Goal: Browse casually

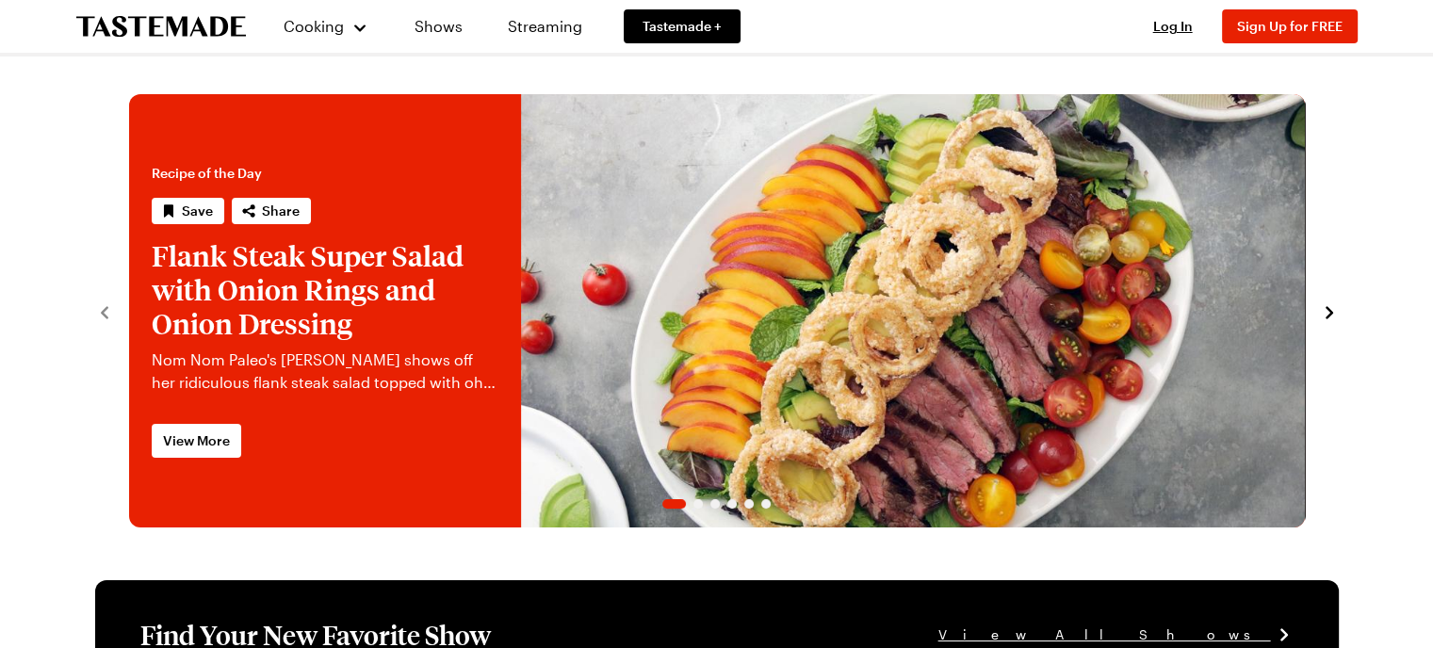
click at [82, 167] on section "Recipe of the Day Save Share Flank Steak Super Salad with Onion Rings and Onion…" at bounding box center [717, 301] width 1282 height 452
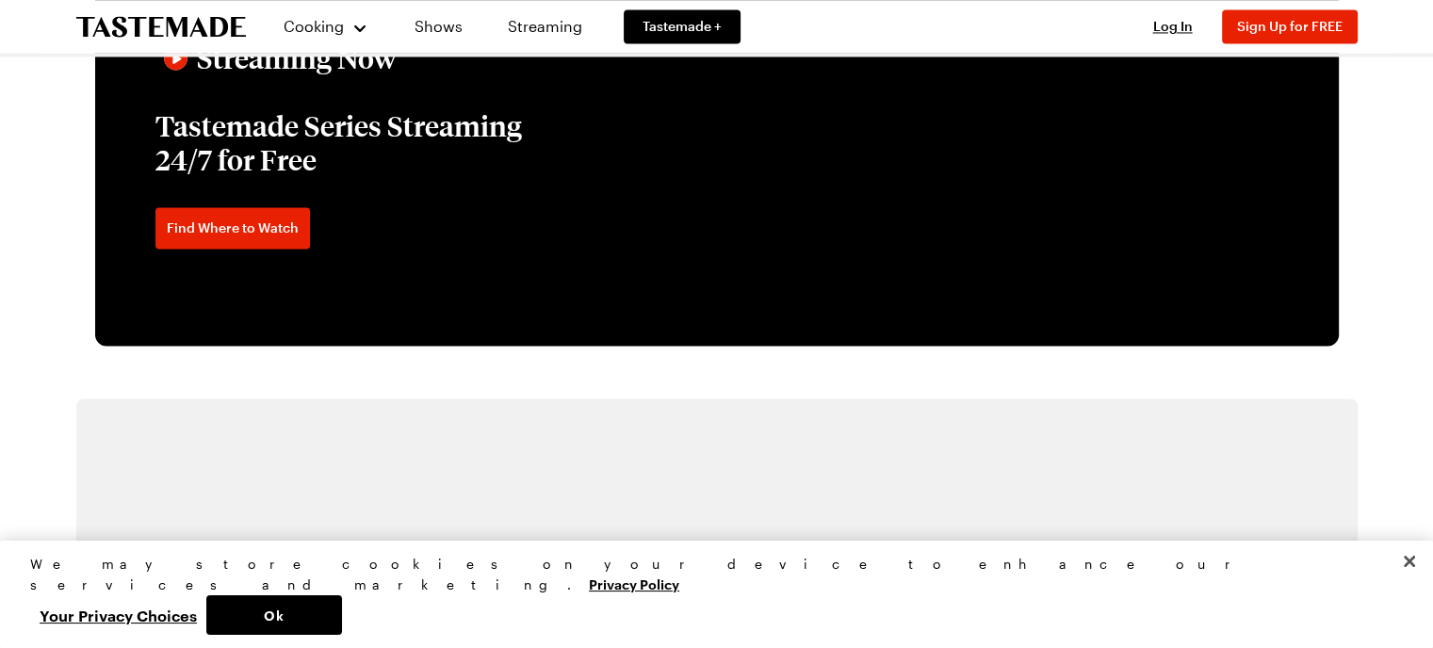
scroll to position [3189, 0]
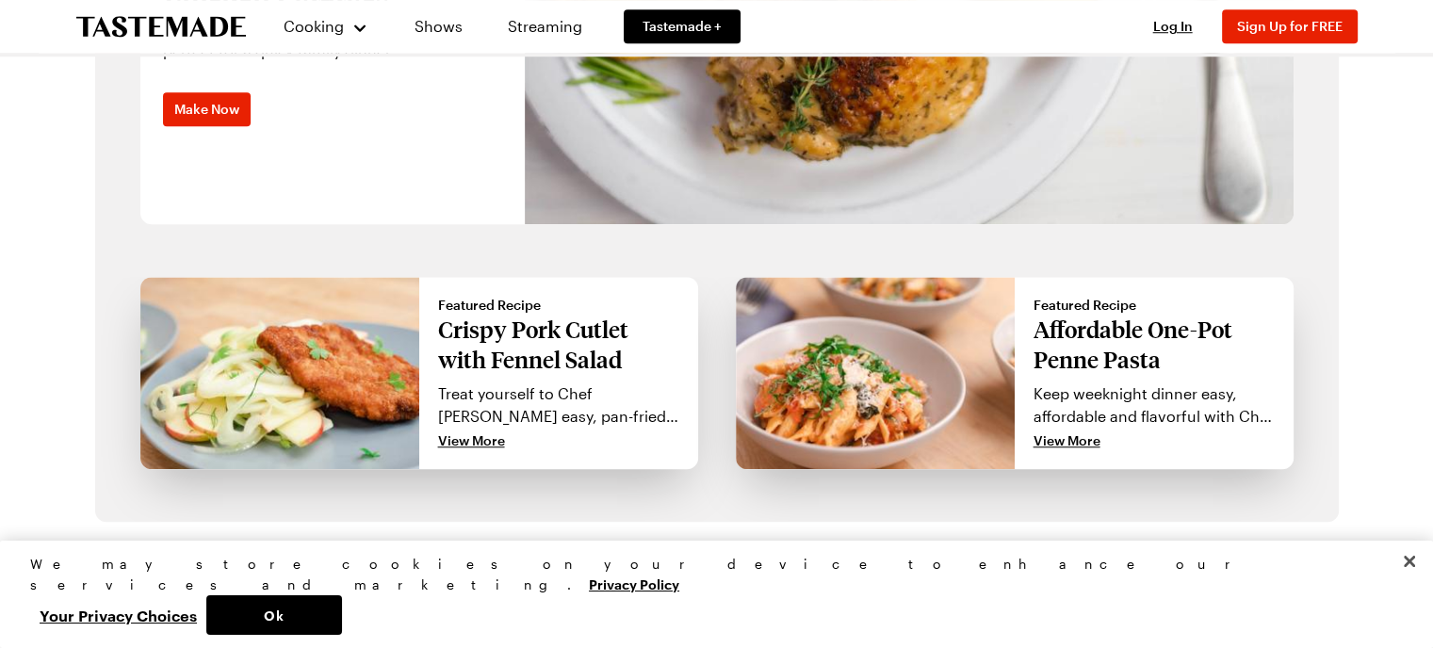
scroll to position [1615, 0]
